Goal: Obtain resource: Download file/media

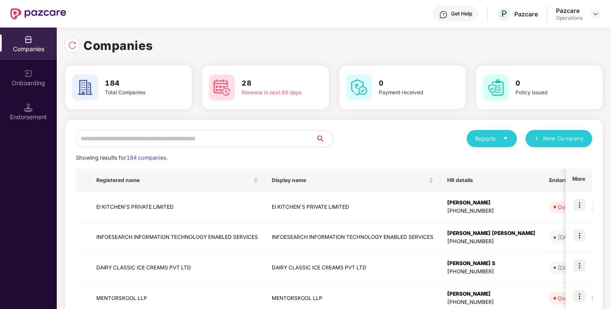
click at [165, 141] on input "text" at bounding box center [196, 138] width 240 height 17
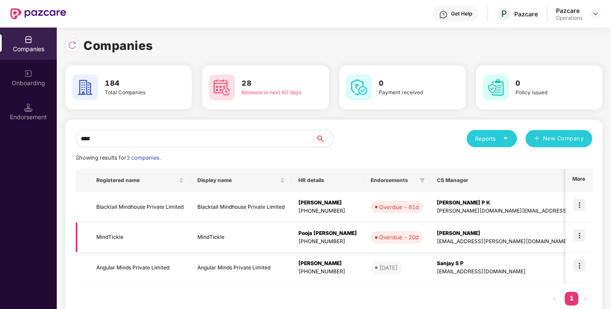
type input "****"
click at [113, 238] on td "MindTickle" at bounding box center [139, 237] width 101 height 31
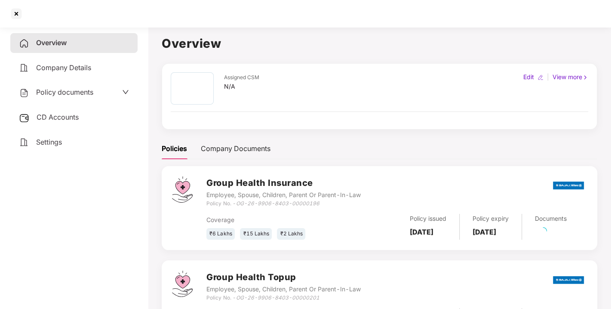
click at [73, 91] on span "Policy documents" at bounding box center [64, 92] width 57 height 9
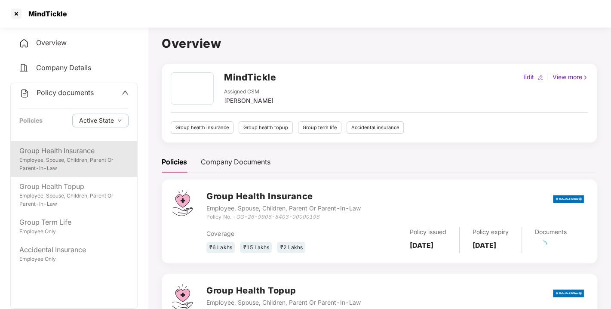
click at [28, 155] on div "Group Health Insurance" at bounding box center [73, 150] width 109 height 11
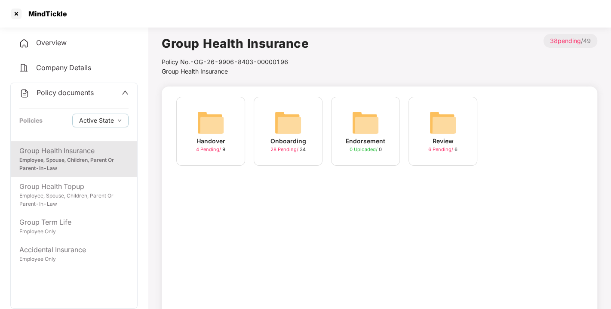
click at [281, 126] on img at bounding box center [288, 123] width 28 height 28
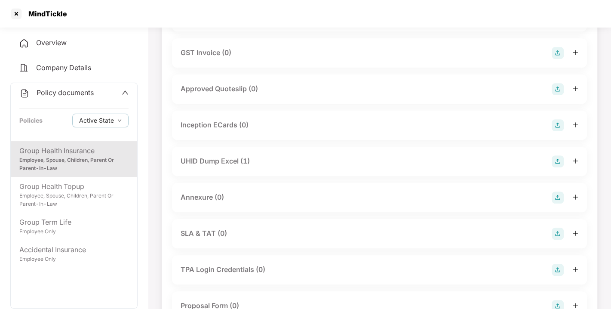
scroll to position [312, 0]
click at [214, 158] on div "UHID Dump Excel (1)" at bounding box center [215, 160] width 69 height 11
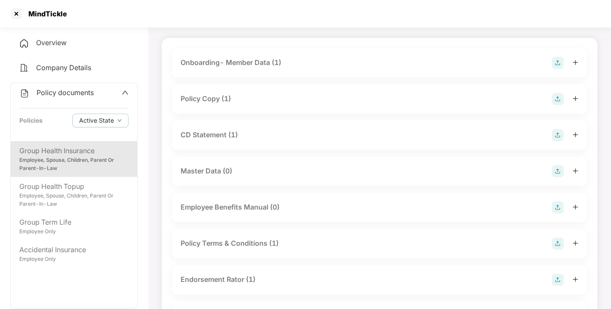
scroll to position [0, 0]
